Goal: Task Accomplishment & Management: Use online tool/utility

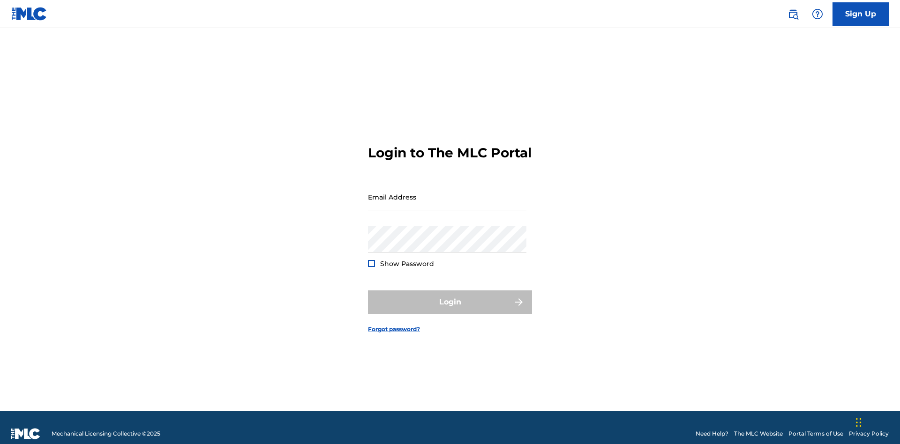
scroll to position [12, 0]
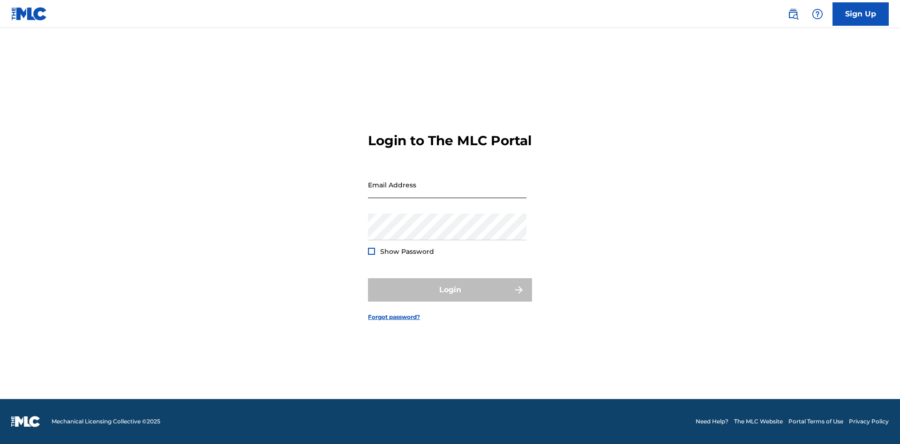
click at [447, 193] on input "Email Address" at bounding box center [447, 185] width 158 height 27
type input "[PERSON_NAME][EMAIL_ADDRESS][PERSON_NAME][DOMAIN_NAME]"
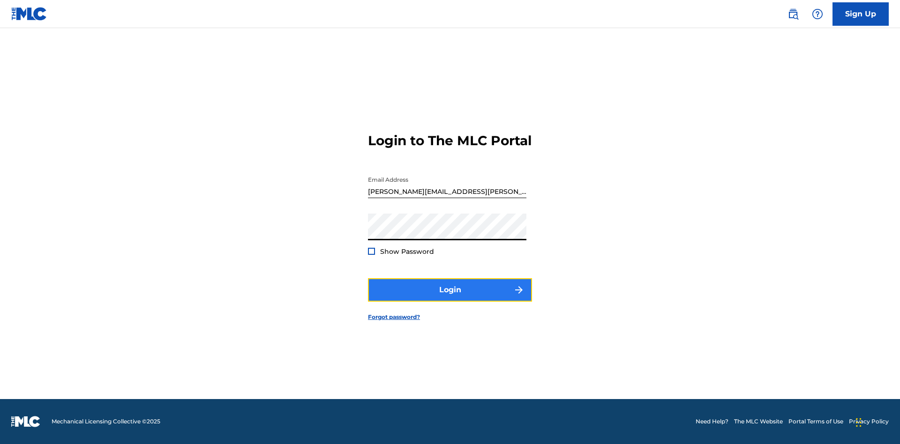
click at [450, 298] on button "Login" at bounding box center [450, 289] width 164 height 23
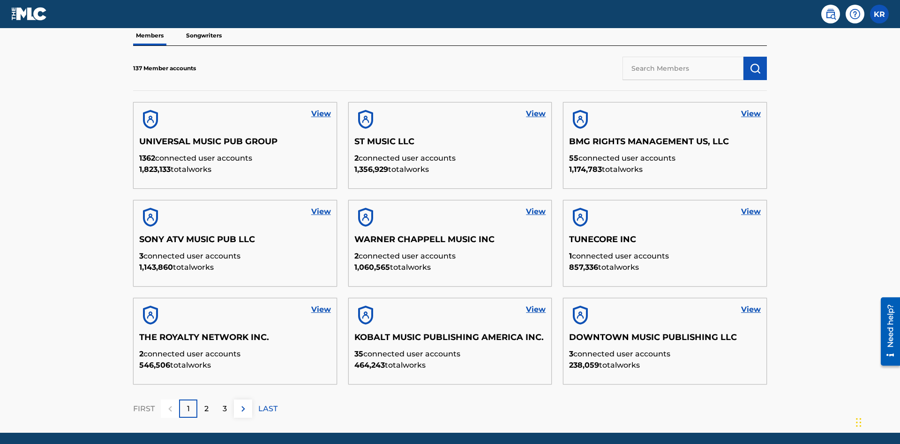
click at [683, 68] on input "text" at bounding box center [682, 68] width 121 height 23
type input "BMG RIGHTS MANAGEMENT US, LLC"
click at [755, 63] on img "submit" at bounding box center [754, 68] width 11 height 11
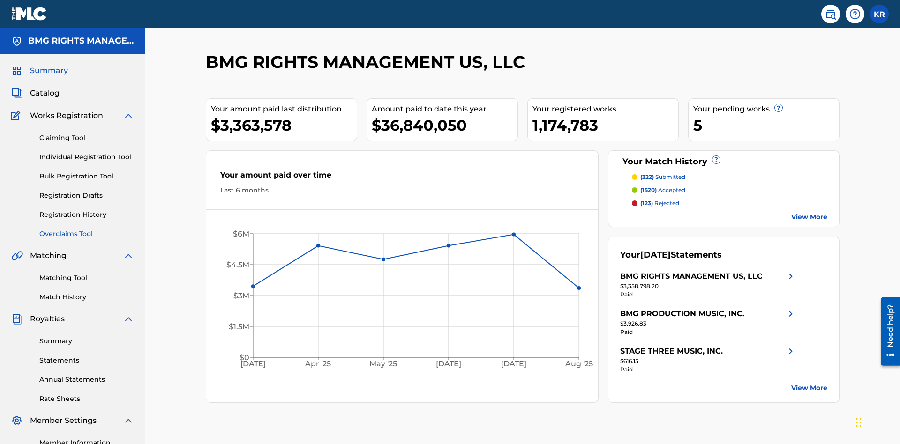
click at [87, 229] on link "Overclaims Tool" at bounding box center [86, 234] width 95 height 10
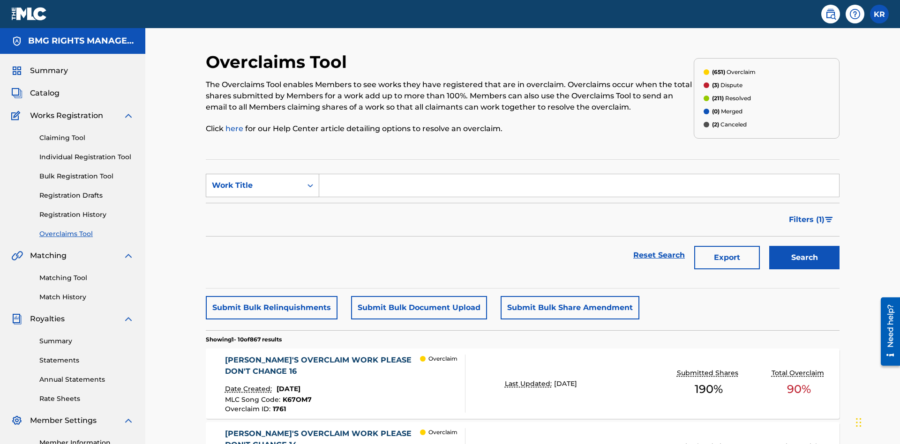
click at [254, 180] on div "Work Title" at bounding box center [254, 185] width 84 height 11
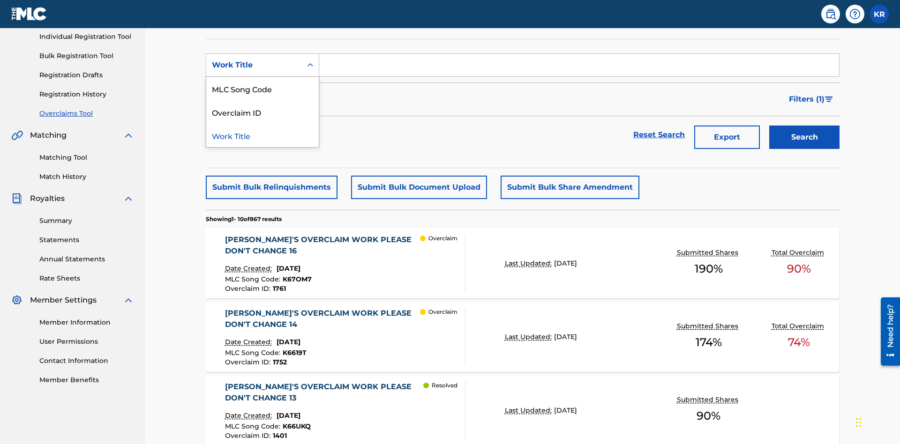
click at [262, 89] on div "MLC Song Code" at bounding box center [262, 88] width 112 height 23
click at [579, 67] on input "Search Form" at bounding box center [579, 65] width 520 height 22
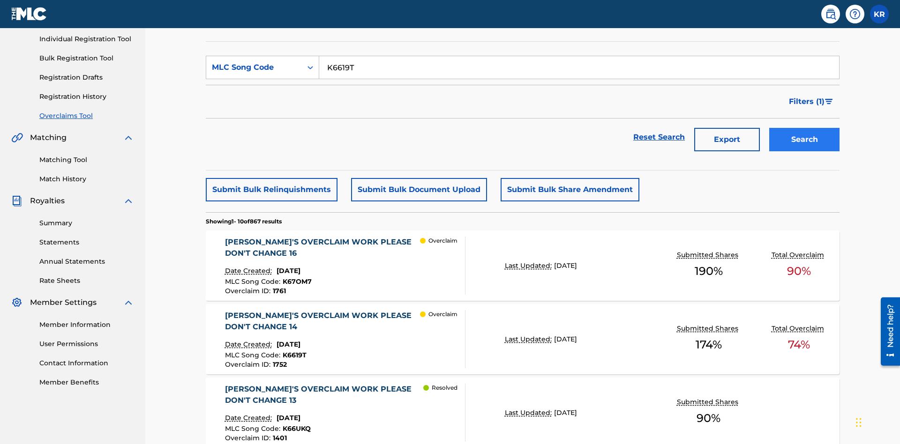
type input "K6619T"
click at [804, 128] on button "Search" at bounding box center [804, 139] width 70 height 23
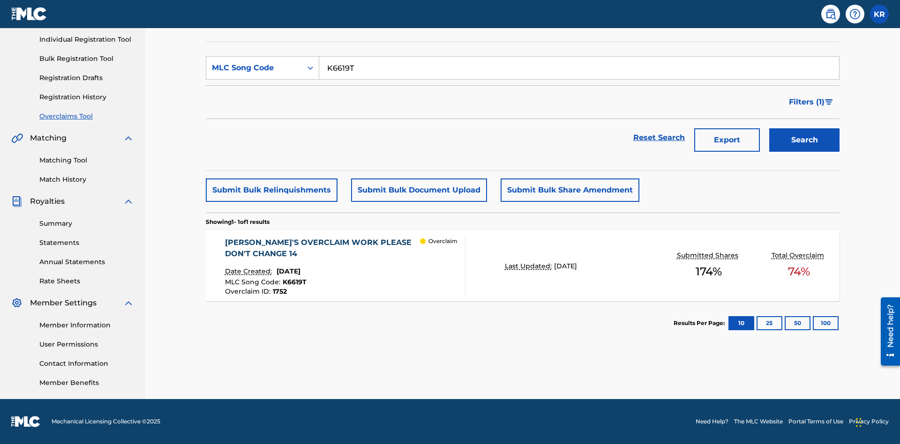
click at [279, 292] on span "1752" at bounding box center [280, 291] width 14 height 8
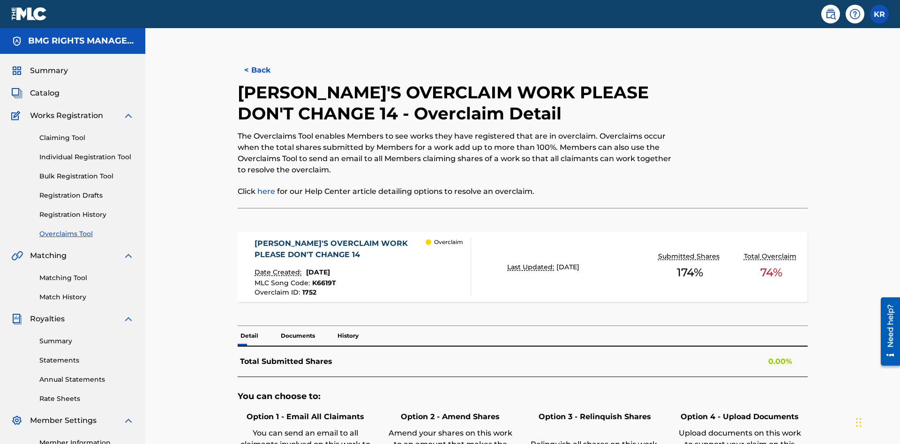
scroll to position [26, 0]
